Goal: Information Seeking & Learning: Find contact information

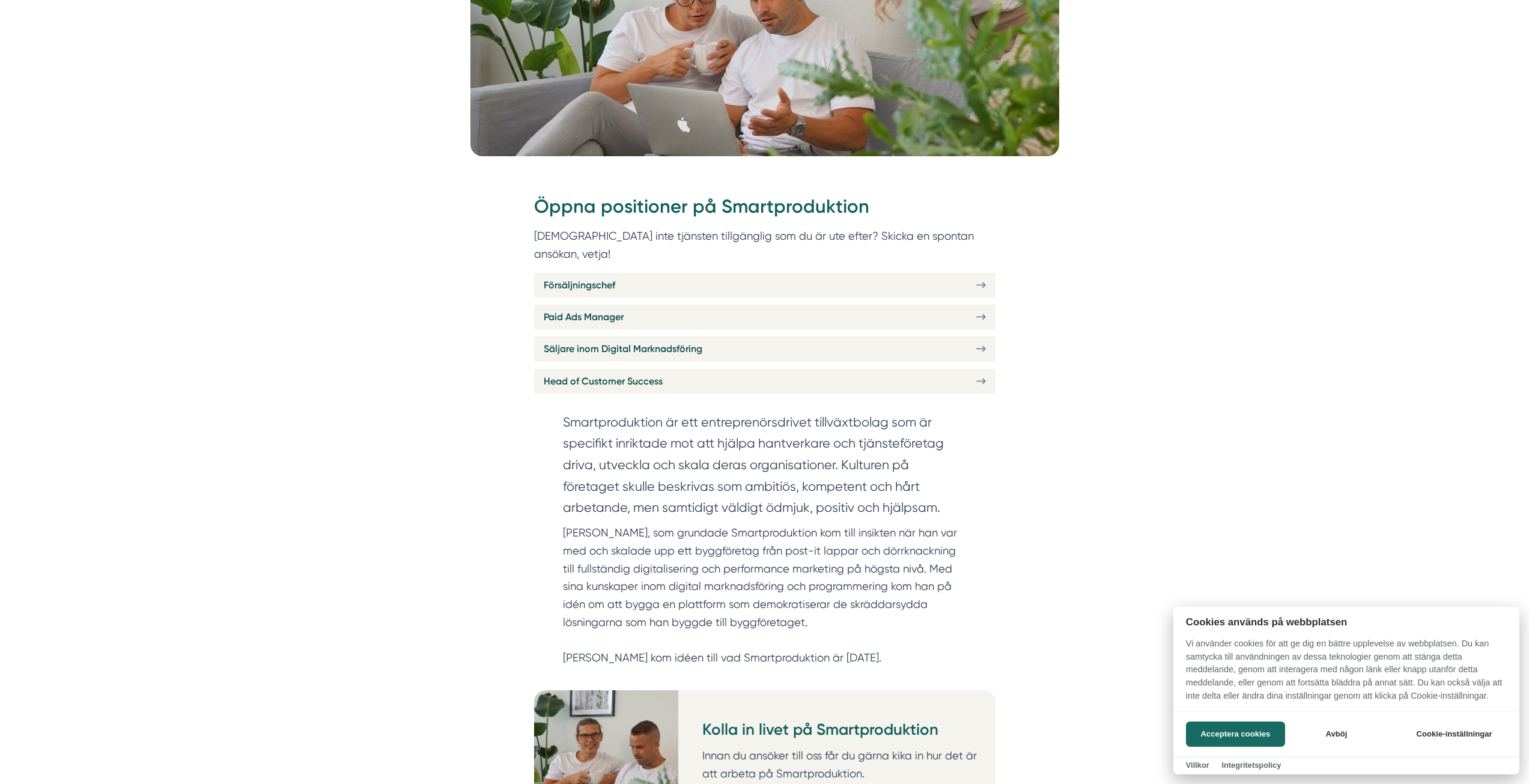
scroll to position [360, 0]
click at [463, 311] on div at bounding box center [764, 392] width 1529 height 784
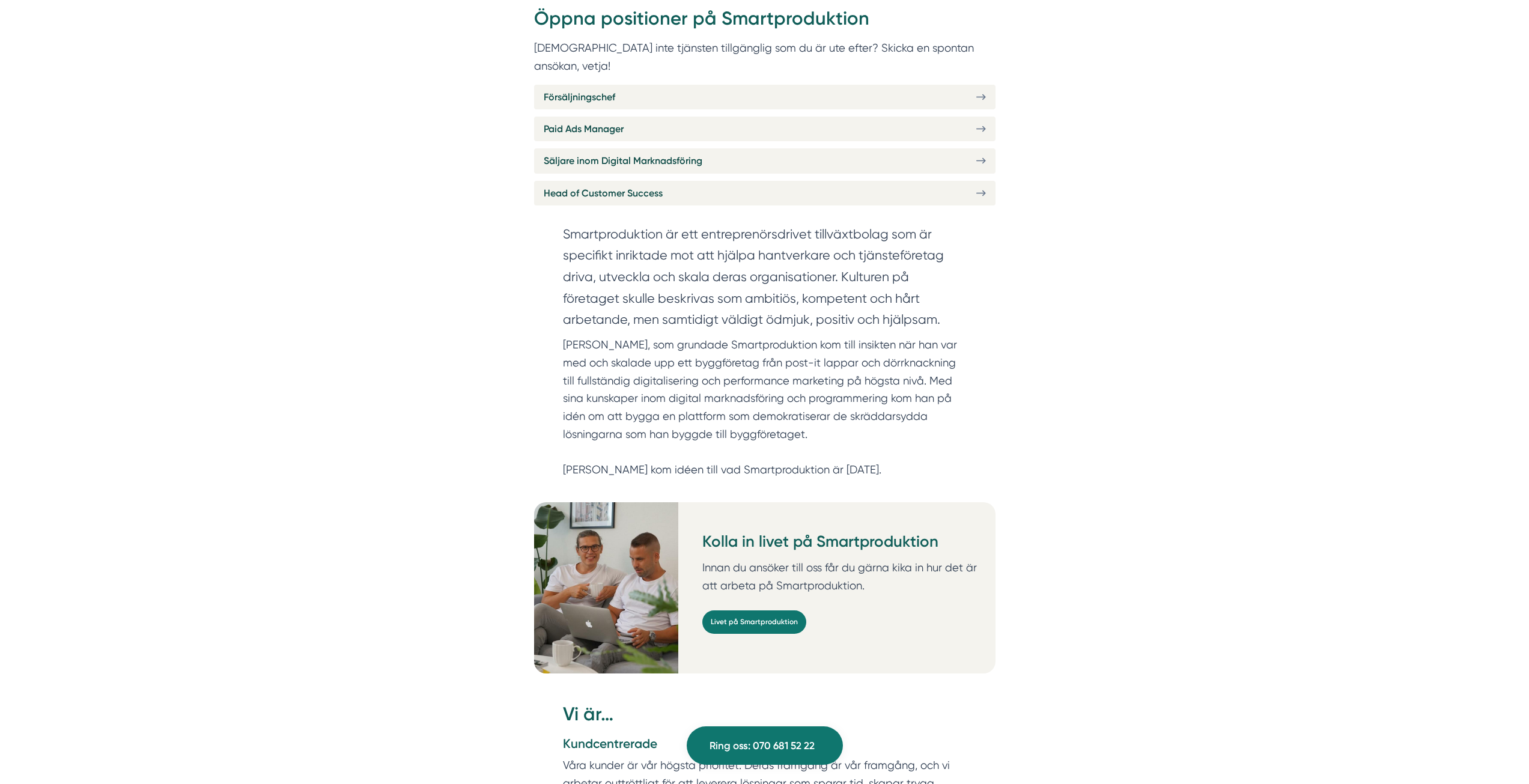
scroll to position [541, 0]
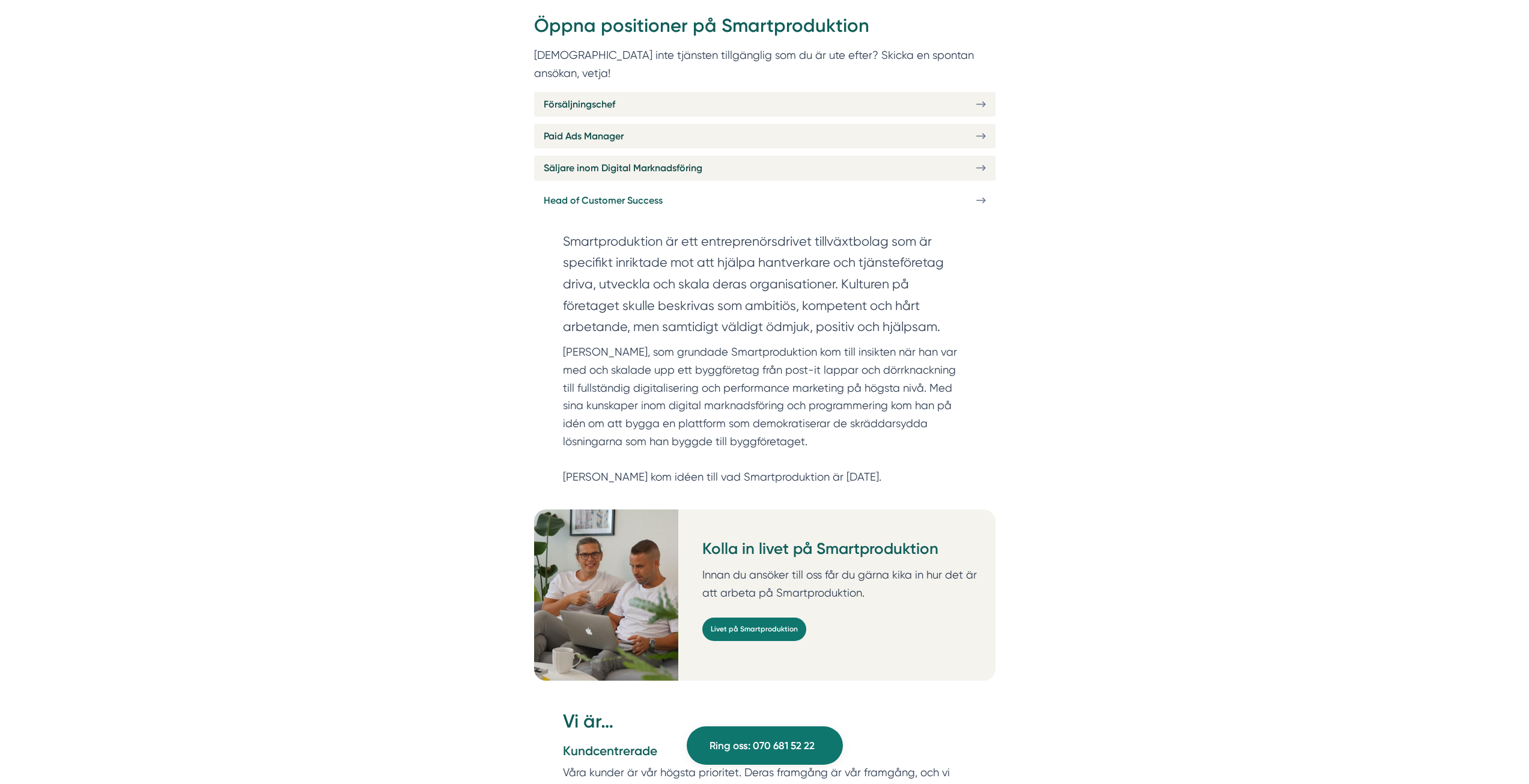
click at [658, 192] on span "Head of Customer Success" at bounding box center [603, 200] width 119 height 15
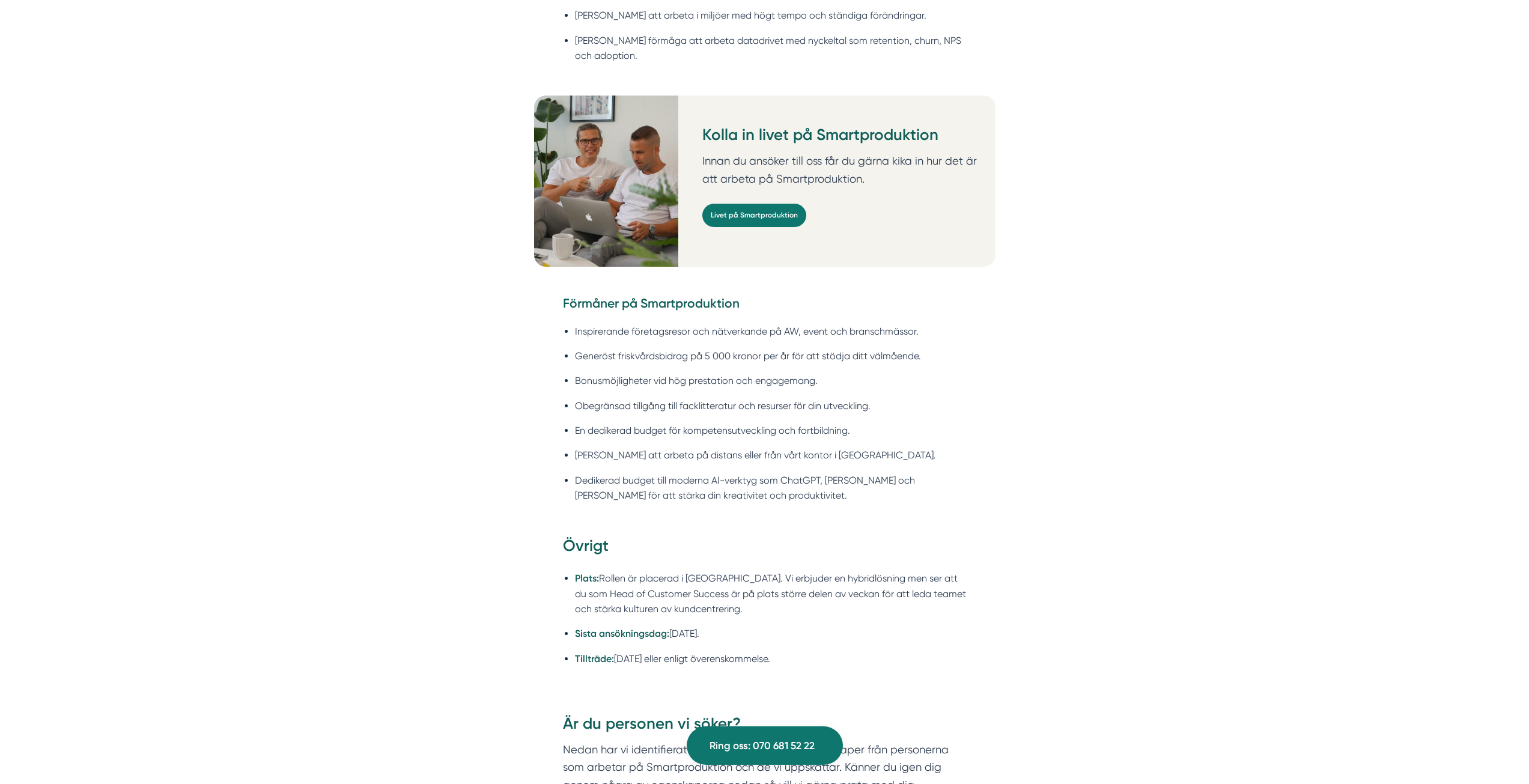
scroll to position [1201, 0]
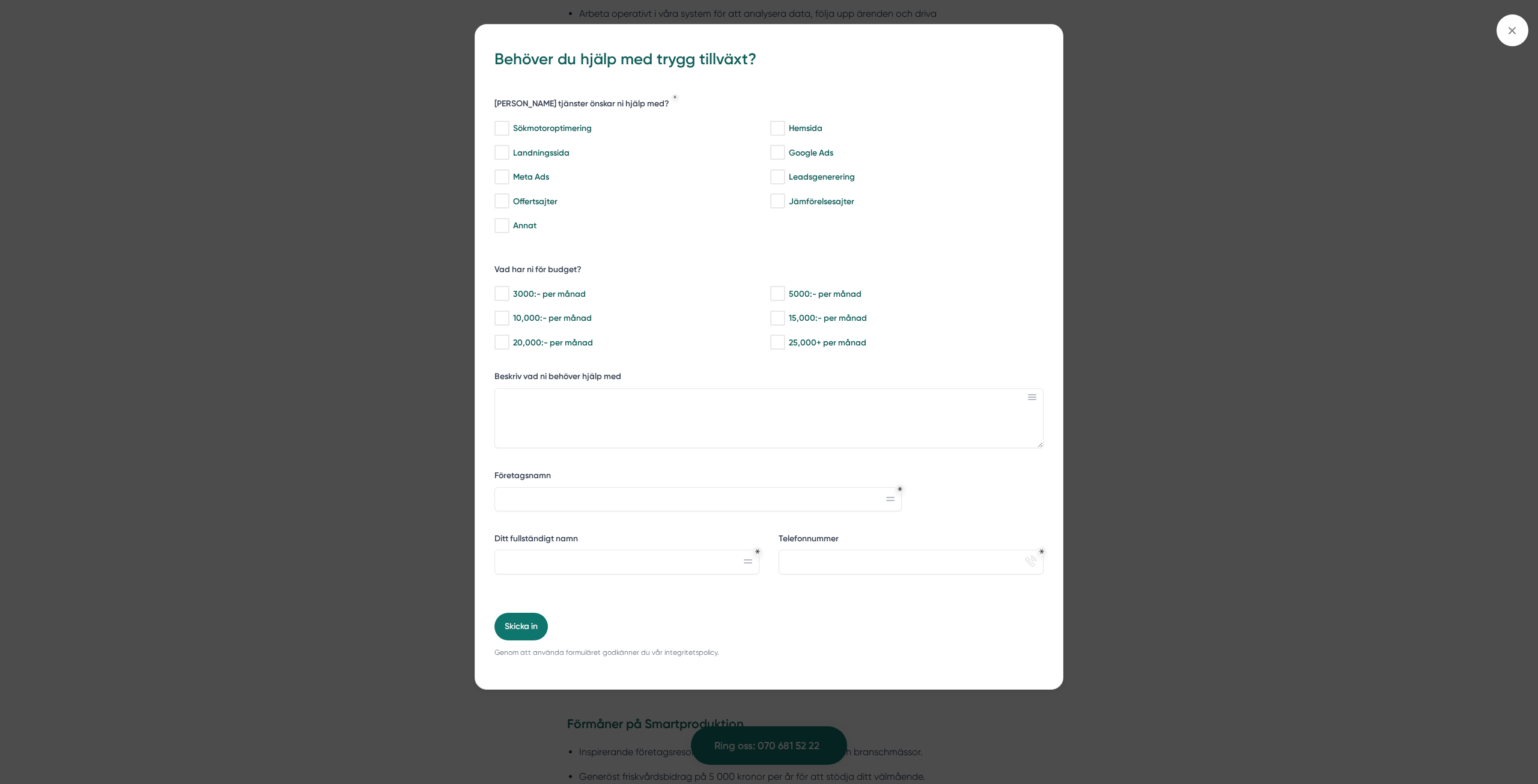
click at [413, 349] on div "bbc9b822-b2c6-488a-ab3e-9a2d59e49c7c Behöver du hjälp med trygg tillväxt? [PERS…" at bounding box center [769, 392] width 1538 height 784
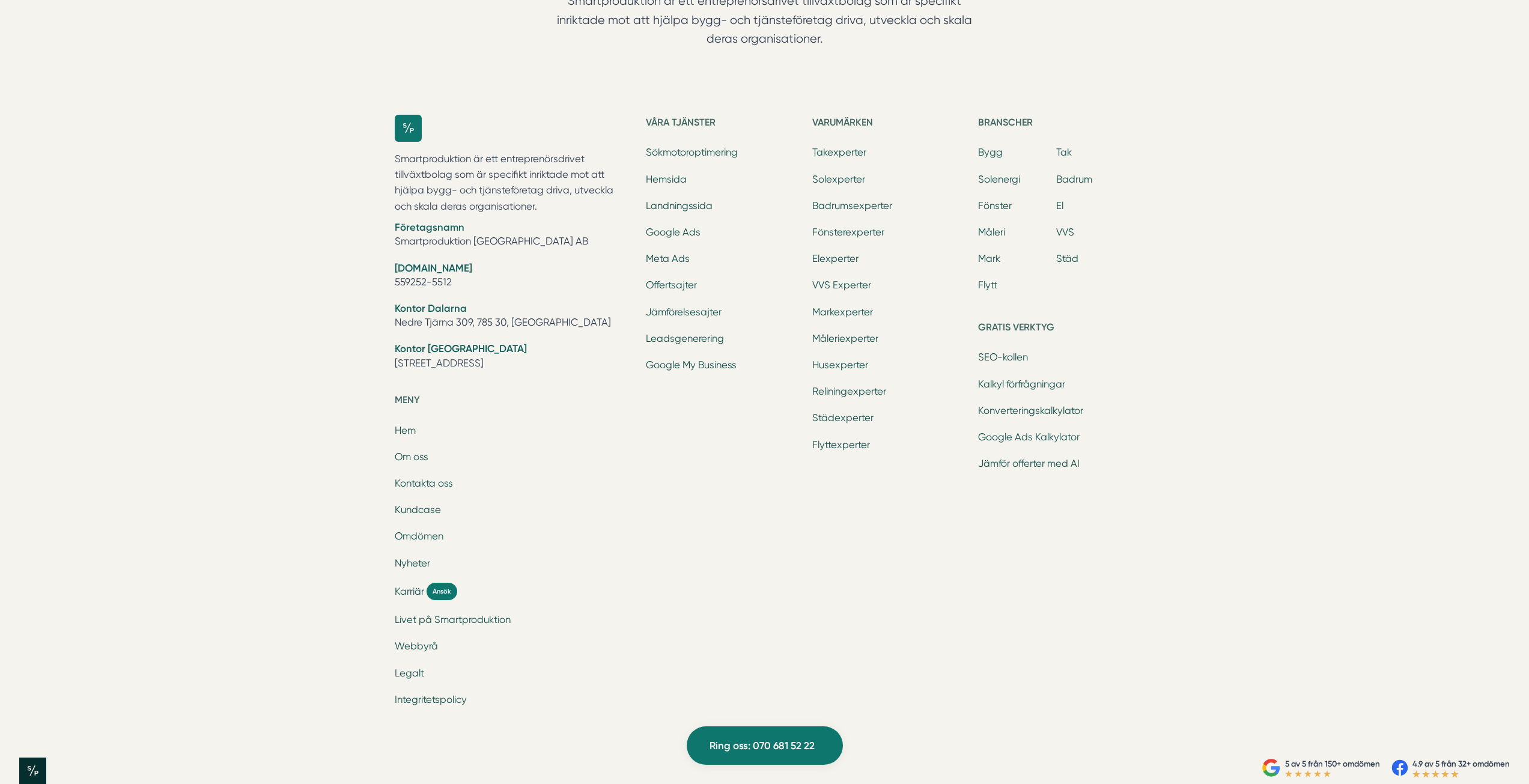
scroll to position [3779, 0]
drag, startPoint x: 527, startPoint y: 221, endPoint x: 396, endPoint y: 228, distance: 131.2
click at [396, 228] on li "Företagsnamn Smartproduktion [GEOGRAPHIC_DATA] AB" at bounding box center [513, 230] width 237 height 31
copy li "Smartproduktion [GEOGRAPHIC_DATA] AB"
